Goal: Transaction & Acquisition: Purchase product/service

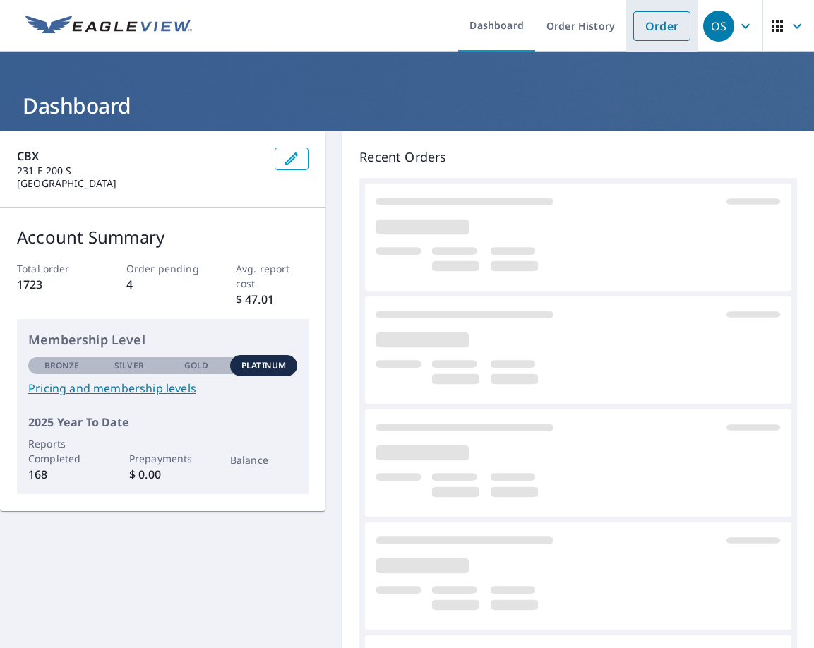
click at [664, 28] on link "Order" at bounding box center [661, 26] width 57 height 30
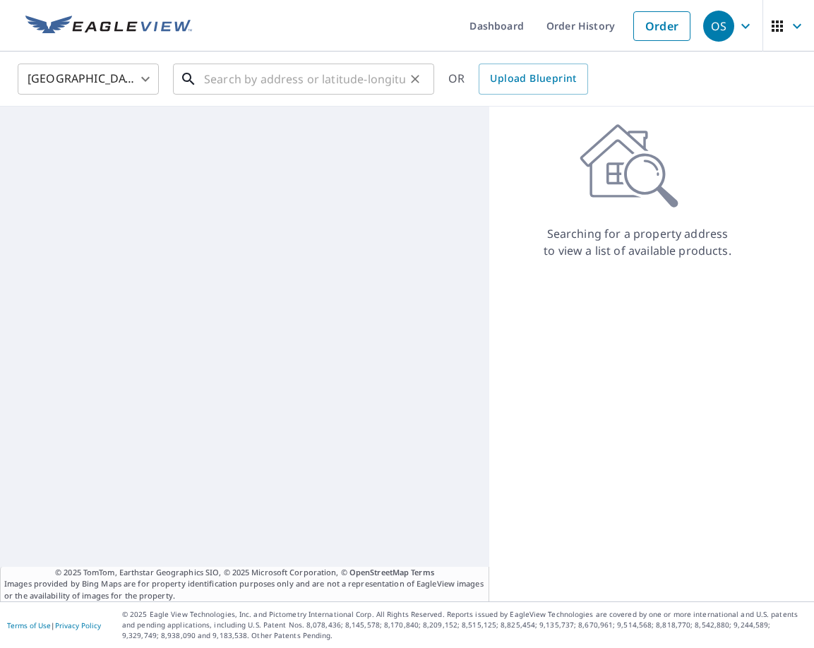
click at [303, 83] on input "text" at bounding box center [304, 79] width 201 height 40
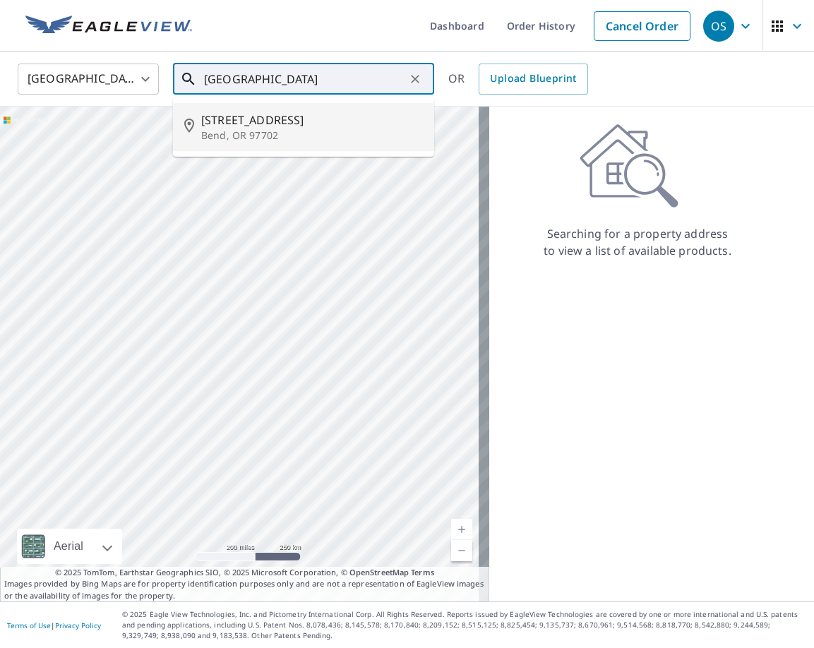
click at [293, 133] on p "Bend, OR 97702" at bounding box center [312, 135] width 222 height 14
type input "[STREET_ADDRESS][PERSON_NAME]"
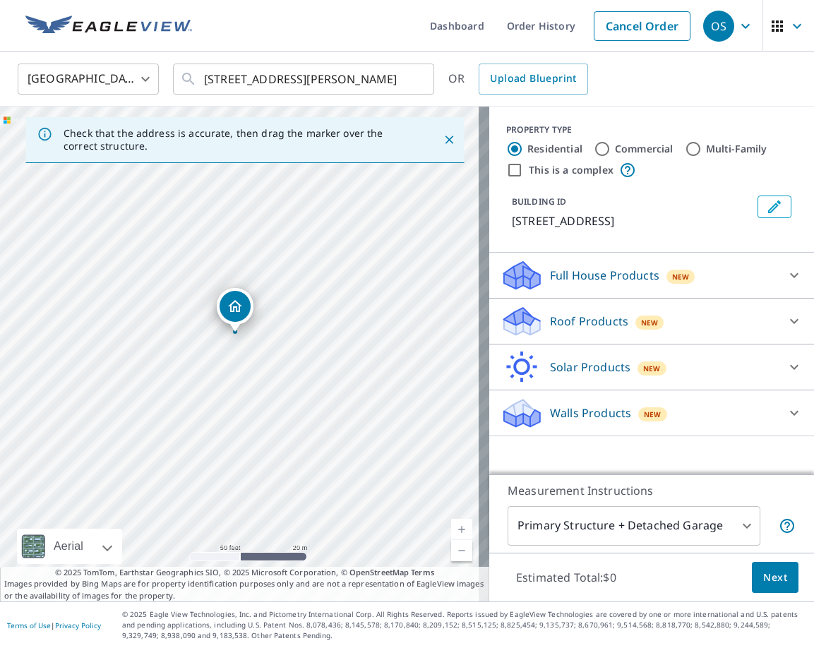
click at [575, 325] on p "Roof Products" at bounding box center [589, 321] width 78 height 17
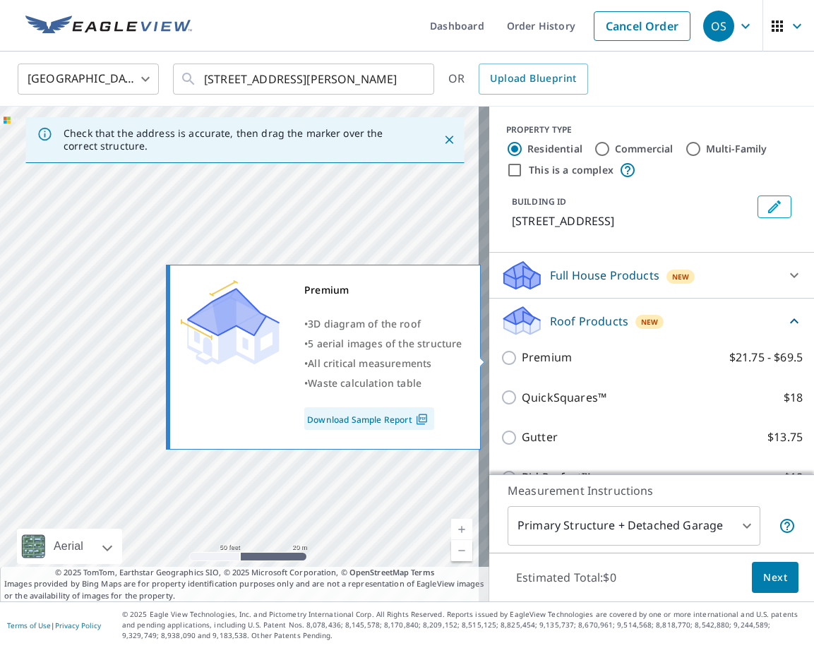
click at [528, 359] on p "Premium" at bounding box center [547, 358] width 50 height 18
click at [522, 359] on input "Premium $21.75 - $69.5" at bounding box center [511, 357] width 21 height 17
checkbox input "true"
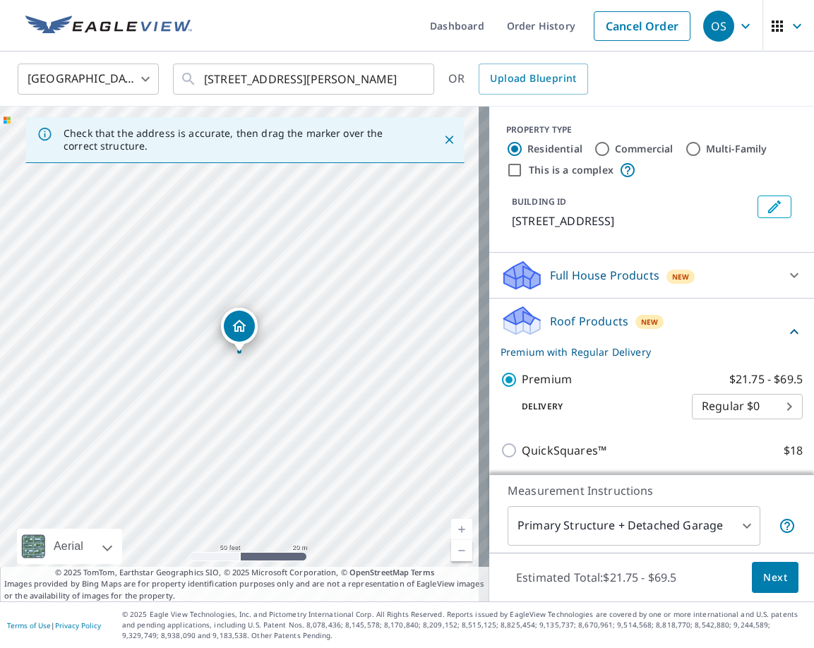
click at [764, 581] on span "Next" at bounding box center [775, 578] width 24 height 18
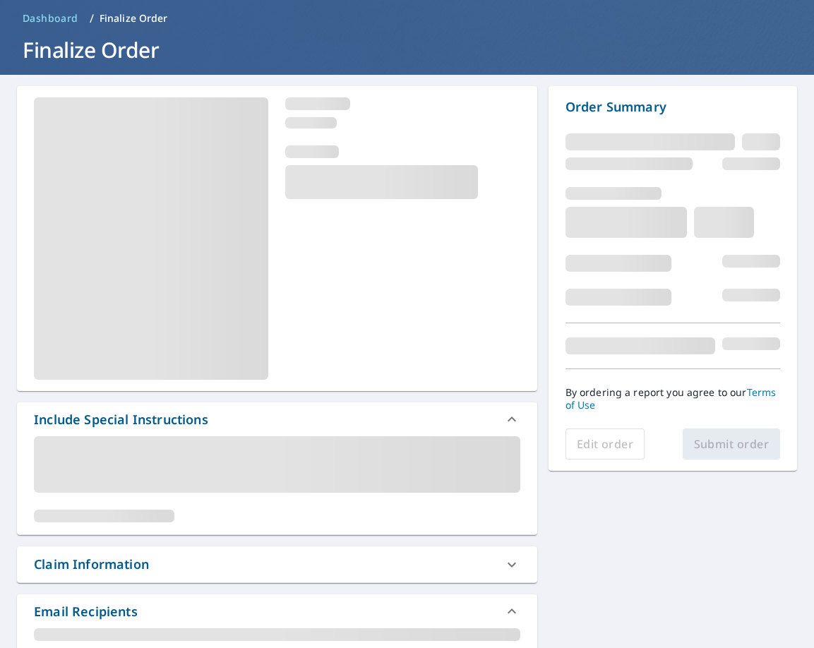
scroll to position [141, 0]
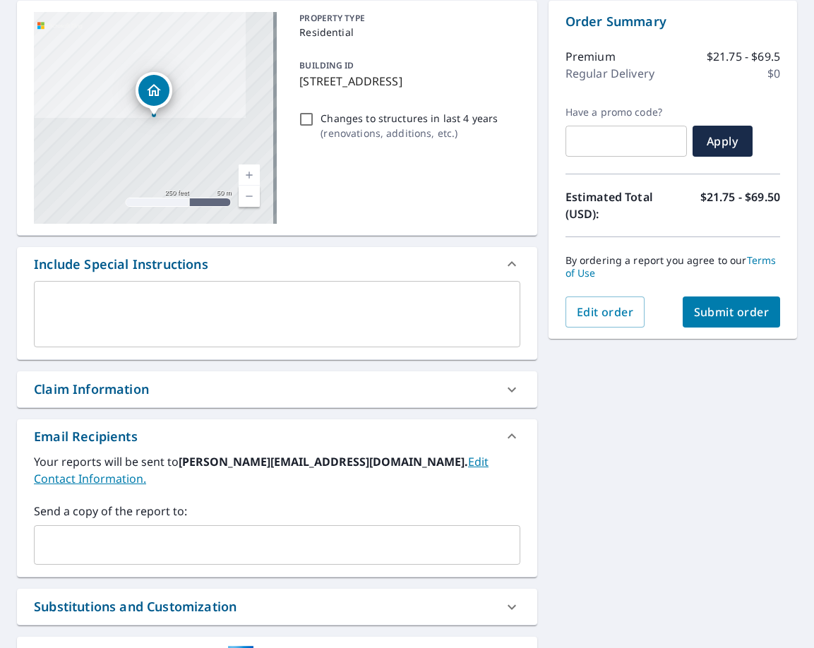
click at [174, 392] on div "Claim Information" at bounding box center [264, 389] width 461 height 19
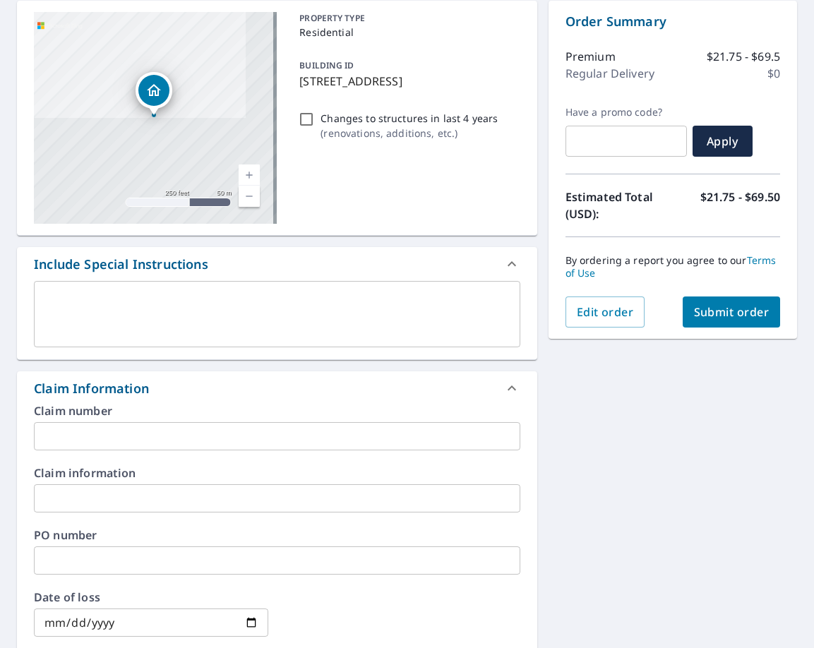
click at [194, 436] on input "text" at bounding box center [277, 436] width 486 height 28
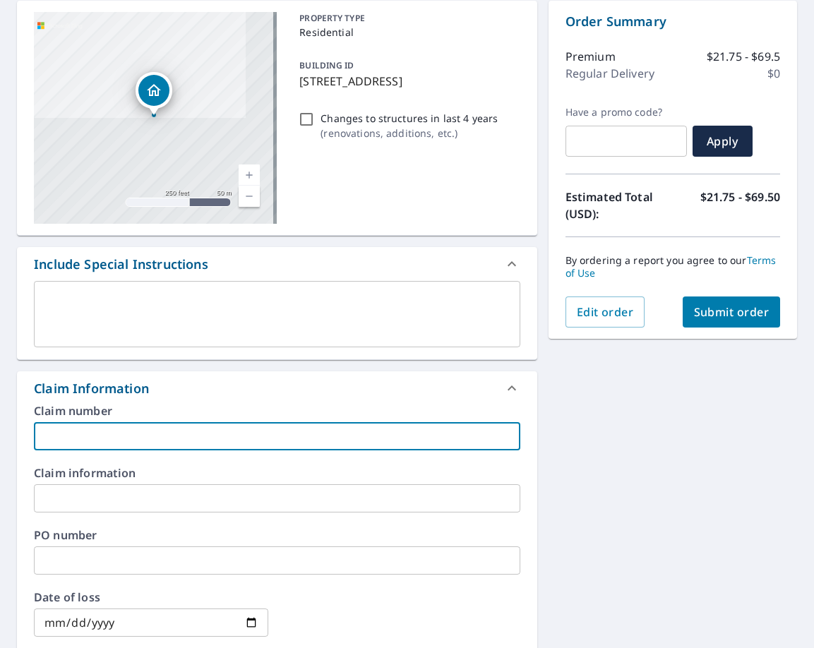
type input "C"
type input "[PERSON_NAME]"
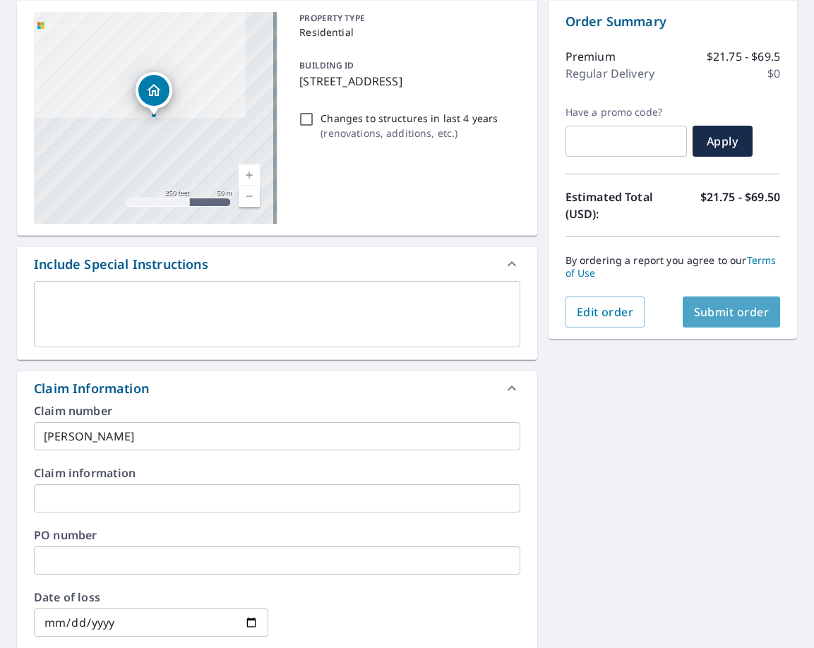
click at [708, 305] on span "Submit order" at bounding box center [732, 312] width 76 height 16
